Goal: Task Accomplishment & Management: Complete application form

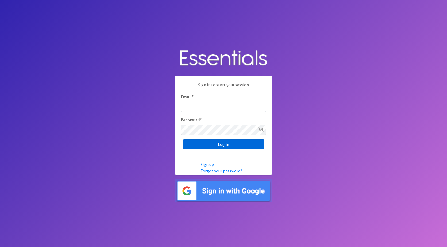
type input "jamie@nebraskadiaperbank.org"
click at [237, 146] on input "Log in" at bounding box center [223, 144] width 81 height 10
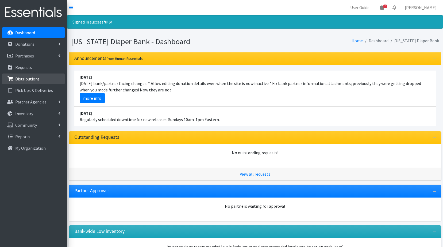
click at [39, 79] on link "Distributions" at bounding box center [33, 78] width 63 height 11
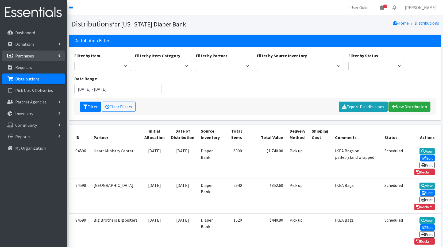
click at [26, 55] on p "Purchases" at bounding box center [24, 55] width 19 height 5
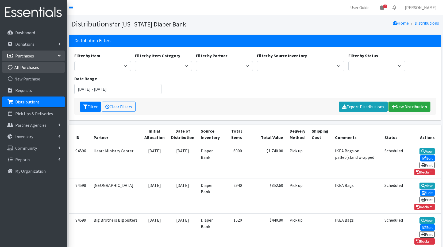
click at [24, 66] on link "All Purchases" at bounding box center [33, 67] width 63 height 11
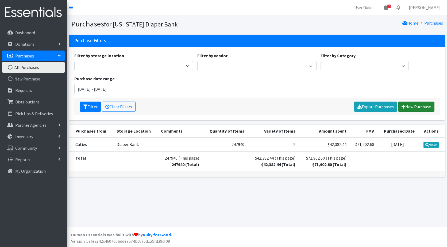
click at [414, 107] on link "New Purchase" at bounding box center [416, 107] width 36 height 10
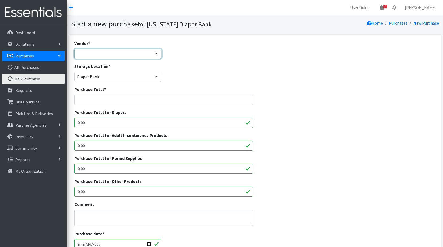
click at [158, 54] on select "Cuties Dyper Huggies JSL Jubilee Sales, LLC Target ---Not Listed---" at bounding box center [117, 54] width 87 height 10
select select "175"
click at [74, 49] on select "Cuties Dyper Huggies JSL Jubilee Sales, LLC Target ---Not Listed---" at bounding box center [117, 54] width 87 height 10
click at [96, 100] on input "Purchase Total *" at bounding box center [163, 100] width 179 height 10
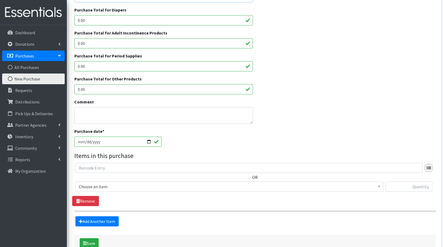
scroll to position [107, 0]
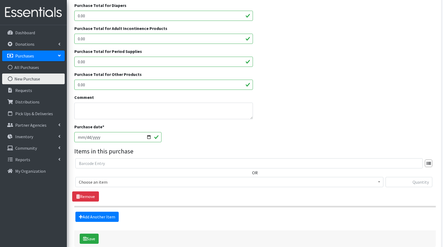
type input "53942.40"
click at [148, 136] on input "2025-08-11" at bounding box center [117, 137] width 87 height 10
type input "2025-07-31"
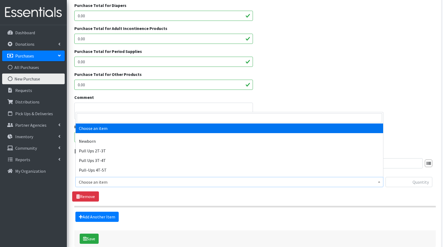
click at [120, 184] on span "Choose an item" at bounding box center [229, 181] width 301 height 7
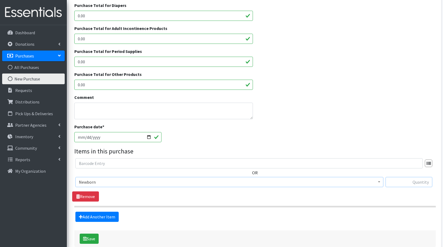
click at [399, 179] on input "text" at bounding box center [408, 182] width 47 height 10
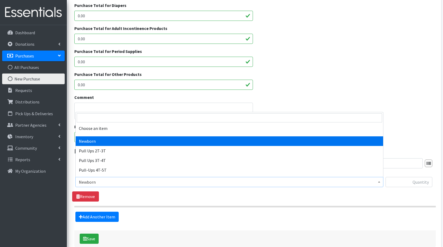
click at [137, 181] on span "Newborn" at bounding box center [229, 181] width 301 height 7
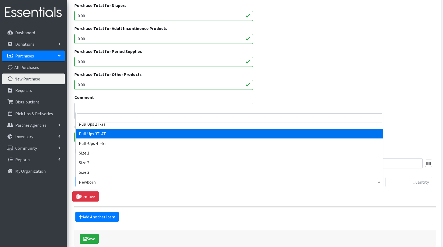
scroll to position [53, 0]
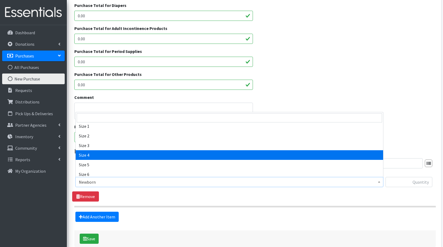
select select "3685"
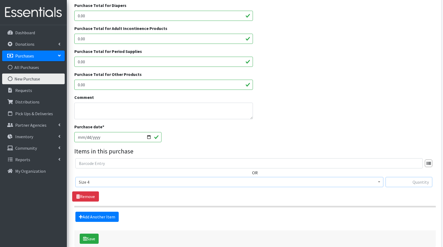
click at [415, 181] on input "text" at bounding box center [408, 182] width 47 height 10
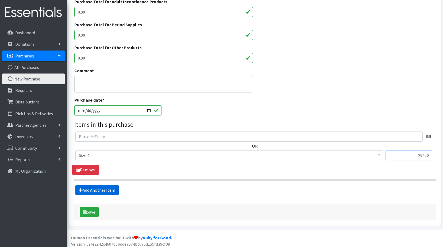
type input "29400"
click at [103, 191] on link "Add Another Item" at bounding box center [96, 190] width 43 height 10
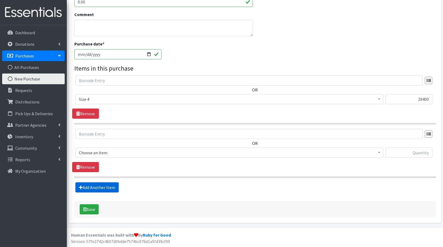
scroll to position [190, 0]
click at [102, 150] on span "Choose an item" at bounding box center [229, 152] width 301 height 7
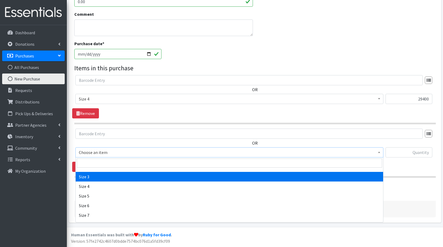
scroll to position [75, 0]
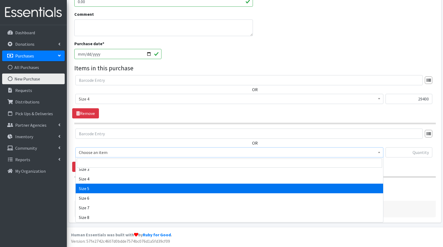
select select "3686"
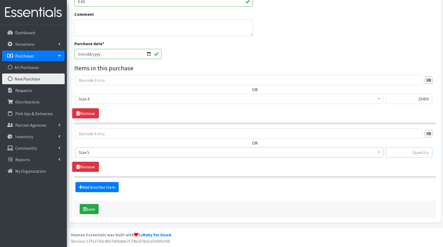
click at [404, 150] on input "text" at bounding box center [408, 152] width 47 height 10
type input "141600"
click at [114, 188] on link "Add Another Item" at bounding box center [96, 187] width 43 height 10
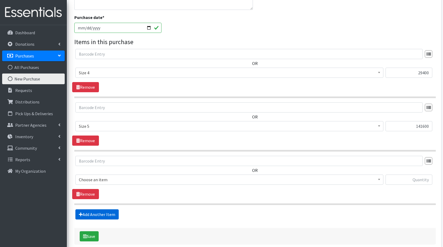
scroll to position [243, 0]
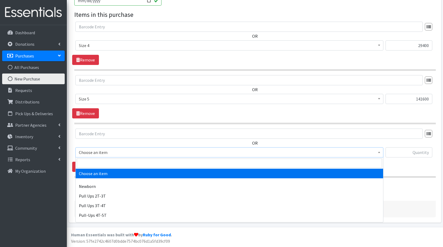
click at [110, 153] on span "Choose an item" at bounding box center [229, 152] width 301 height 7
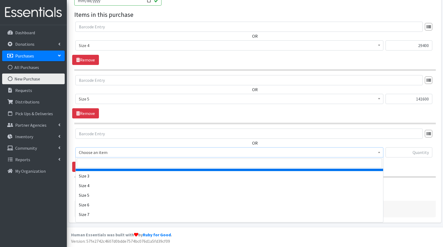
scroll to position [75, 0]
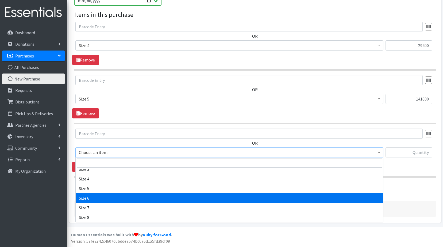
select select "3687"
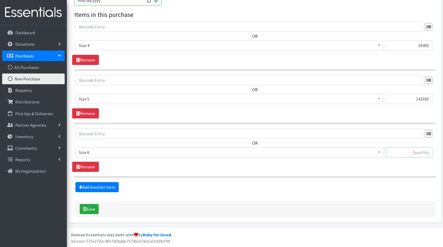
click at [410, 154] on input "text" at bounding box center [408, 152] width 47 height 10
type input "177000"
click at [115, 186] on link "Add Another Item" at bounding box center [96, 187] width 43 height 10
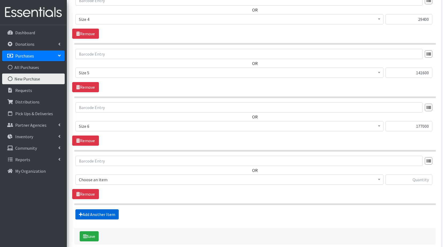
scroll to position [297, 0]
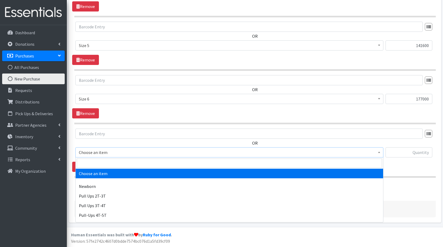
click at [118, 152] on span "Choose an item" at bounding box center [229, 152] width 301 height 7
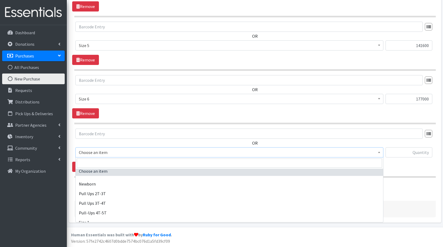
scroll to position [0, 0]
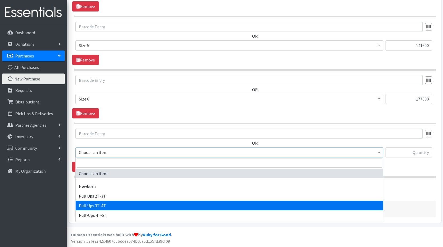
select select "3697"
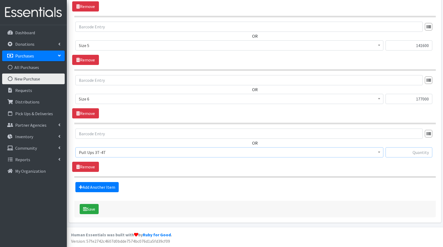
click at [403, 151] on input "text" at bounding box center [408, 152] width 47 height 10
type input "7200"
click at [91, 208] on button "Save" at bounding box center [89, 209] width 19 height 10
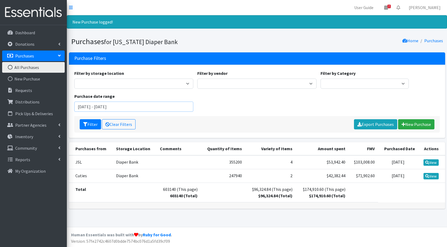
click at [145, 106] on input "June 11, 2025 - September 11, 2025" at bounding box center [133, 107] width 119 height 10
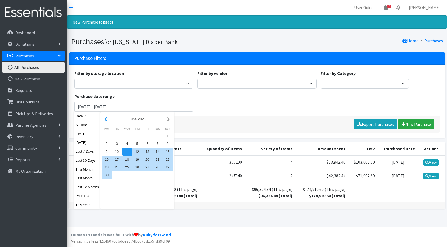
click at [104, 119] on button "button" at bounding box center [106, 119] width 6 height 7
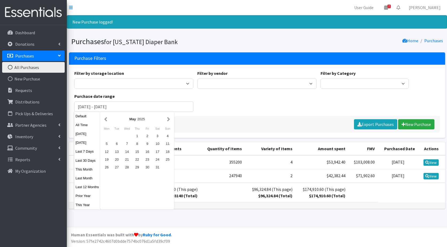
click at [104, 119] on button "button" at bounding box center [106, 119] width 6 height 7
click at [104, 120] on button "button" at bounding box center [106, 119] width 6 height 7
click at [127, 135] on div "1" at bounding box center [127, 136] width 10 height 8
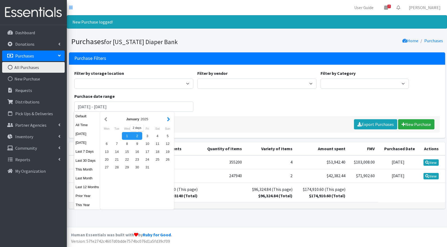
click at [170, 120] on button "button" at bounding box center [169, 119] width 6 height 7
click at [169, 120] on button "button" at bounding box center [169, 119] width 6 height 7
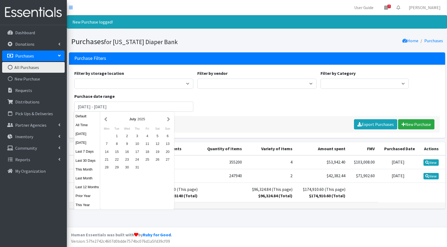
click at [169, 120] on button "button" at bounding box center [169, 119] width 6 height 7
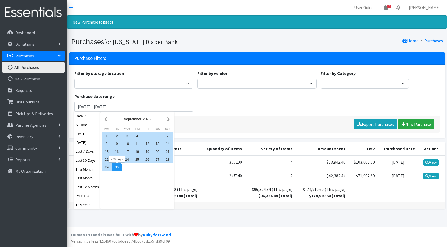
click at [118, 168] on div "30" at bounding box center [117, 167] width 10 height 8
type input "January 1, 2025 - September 30, 2025"
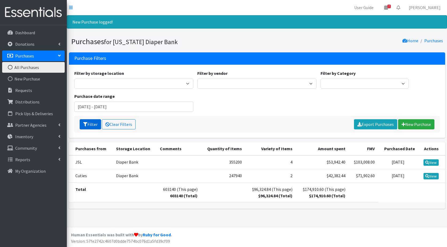
click at [94, 124] on button "Filter" at bounding box center [90, 124] width 21 height 10
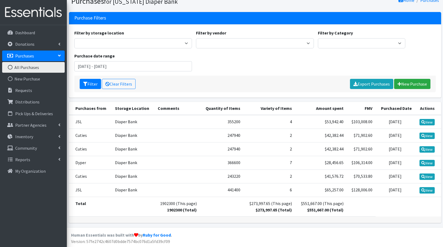
scroll to position [23, 0]
